Goal: Task Accomplishment & Management: Use online tool/utility

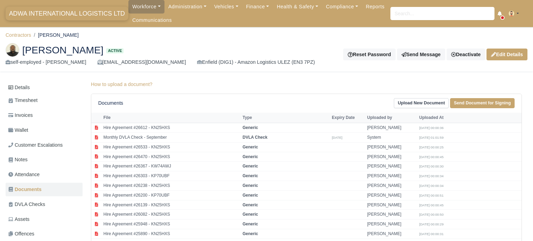
click at [77, 16] on span "ADWA INTERNATIONAL LOGISTICS LTD" at bounding box center [67, 14] width 123 height 14
click at [82, 14] on span "ADWA INTERNATIONAL LOGISTICS LTD" at bounding box center [67, 14] width 123 height 14
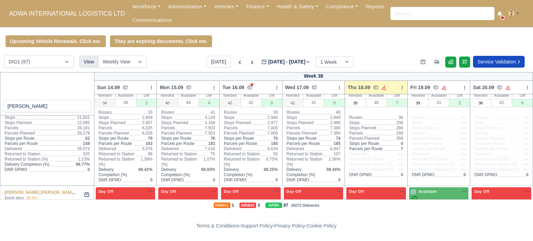
scroll to position [13, 0]
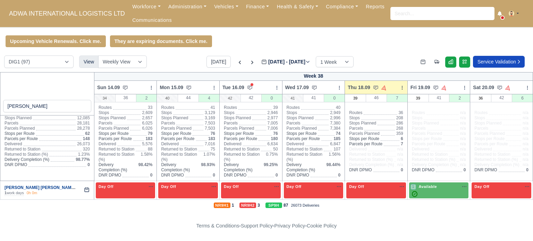
click at [20, 185] on link "Paul Luke John Efstr..." at bounding box center [47, 187] width 85 height 5
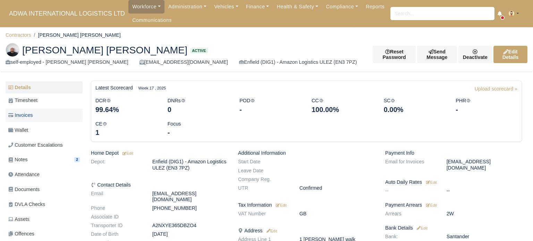
click at [44, 119] on link "Invoices" at bounding box center [44, 116] width 77 height 14
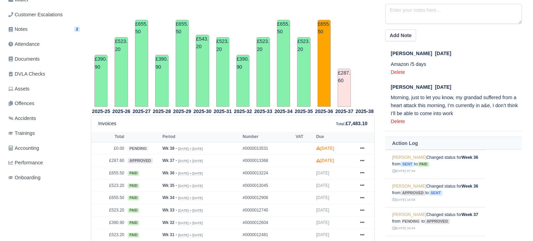
scroll to position [131, 0]
click at [364, 173] on icon at bounding box center [363, 172] width 4 height 4
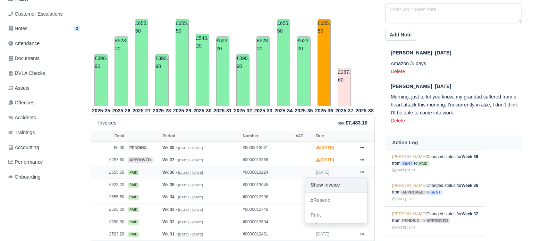
click at [334, 185] on link "Show Invoice" at bounding box center [337, 185] width 62 height 15
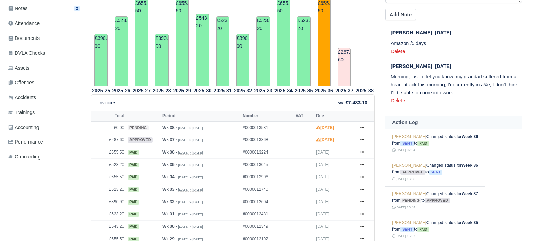
scroll to position [171, 0]
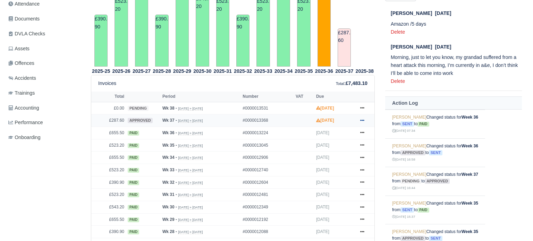
click at [359, 119] on link at bounding box center [362, 120] width 10 height 9
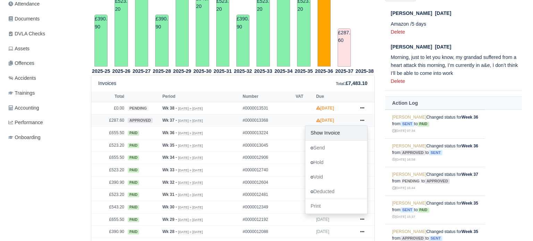
click at [343, 132] on link "Show Invoice" at bounding box center [337, 133] width 62 height 15
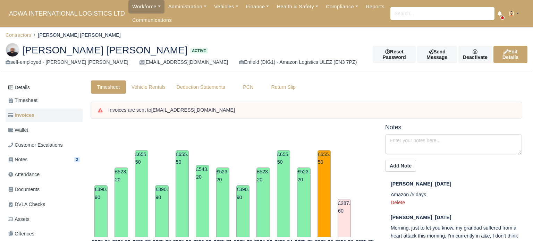
scroll to position [171, 0]
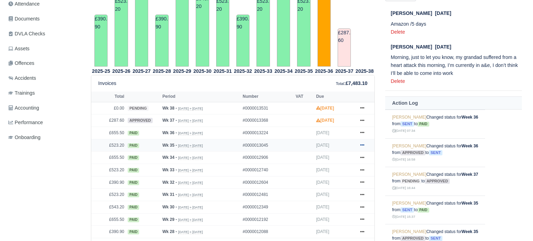
click at [361, 145] on icon at bounding box center [363, 145] width 4 height 1
click at [332, 155] on link "Show Invoice" at bounding box center [337, 158] width 62 height 15
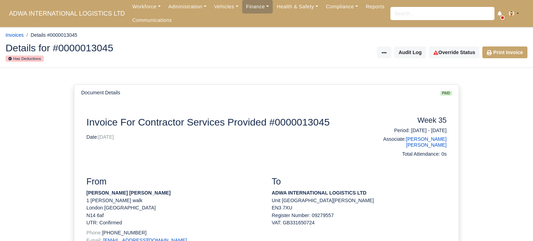
drag, startPoint x: 533, startPoint y: 75, endPoint x: 493, endPoint y: -5, distance: 89.8
click at [493, 0] on html "ADWA INTERNATIONAL LOGISTICS LTD Workforce Manpower Expiring Documents Leave Re…" at bounding box center [266, 120] width 533 height 241
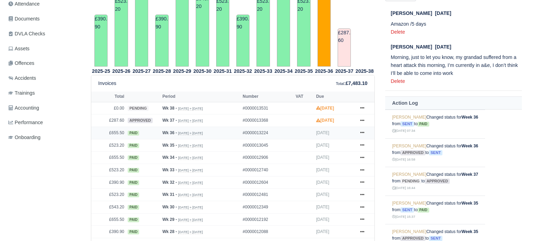
scroll to position [171, 0]
click at [361, 118] on icon at bounding box center [363, 120] width 4 height 4
click at [342, 129] on link "Show Invoice" at bounding box center [337, 133] width 62 height 15
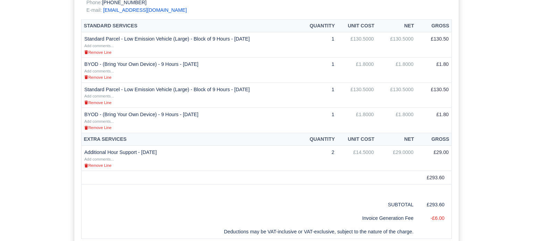
scroll to position [228, 0]
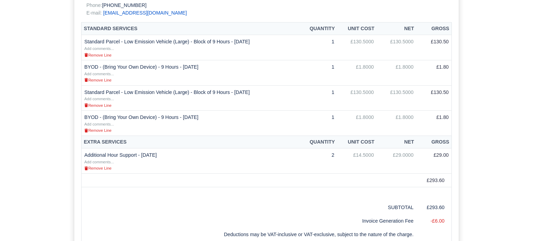
click at [146, 149] on td "Additional Hour Support - [DATE] Add comments... Remove Line" at bounding box center [191, 161] width 218 height 25
click at [135, 149] on td "Additional Hour Support - [DATE] Add comments... Remove Line" at bounding box center [191, 161] width 218 height 25
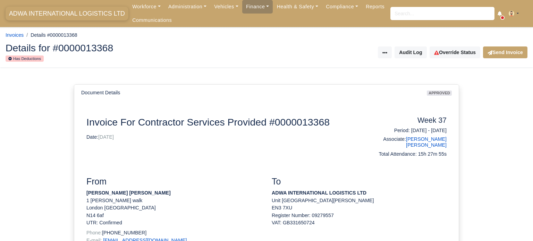
click at [92, 13] on span "ADWA INTERNATIONAL LOGISTICS LTD" at bounding box center [67, 14] width 123 height 14
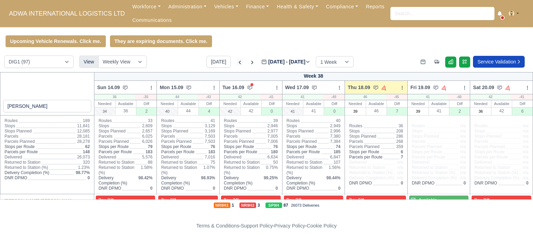
type input "paul"
click at [239, 63] on icon at bounding box center [240, 62] width 2 height 3
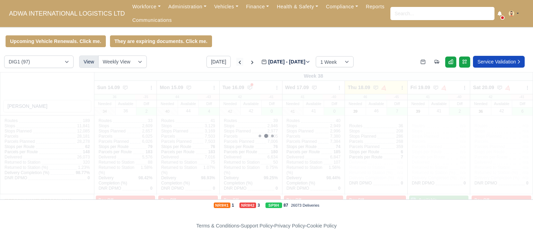
type input "2025-09-11"
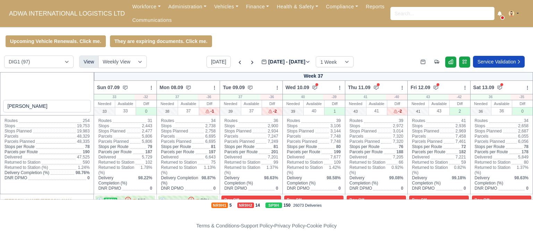
click at [432, 42] on div "Upcoming Vehicle Renewals. Click me. They are expiring documents. Click me." at bounding box center [266, 41] width 533 height 12
click at [71, 91] on div "paul" at bounding box center [47, 93] width 94 height 43
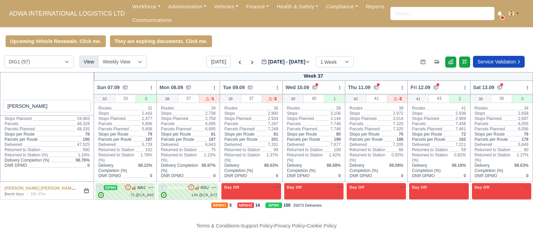
scroll to position [14, 0]
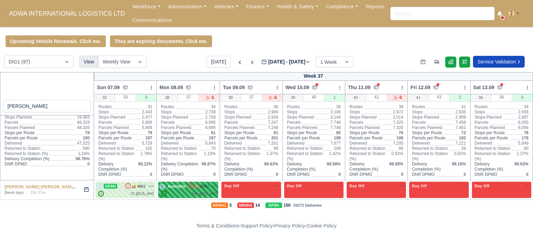
click at [190, 192] on div "✓ 144 @ CA_A73" at bounding box center [189, 194] width 58 height 6
select select "29501"
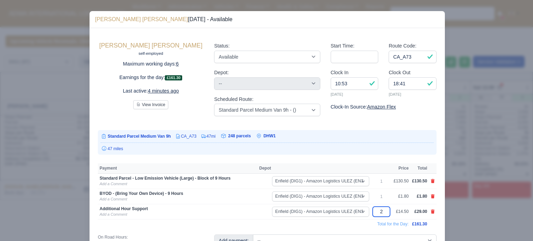
click at [383, 213] on input "2" at bounding box center [381, 212] width 17 height 10
type input "6"
click at [321, 226] on td "Total for the Day:" at bounding box center [254, 223] width 313 height 9
click at [72, 221] on div at bounding box center [266, 120] width 533 height 241
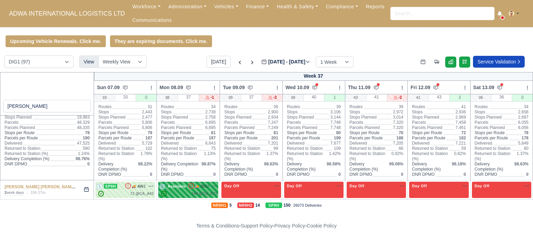
click at [172, 191] on div "✓ 144 @ CA_A73" at bounding box center [189, 194] width 58 height 6
